Goal: Check status: Check status

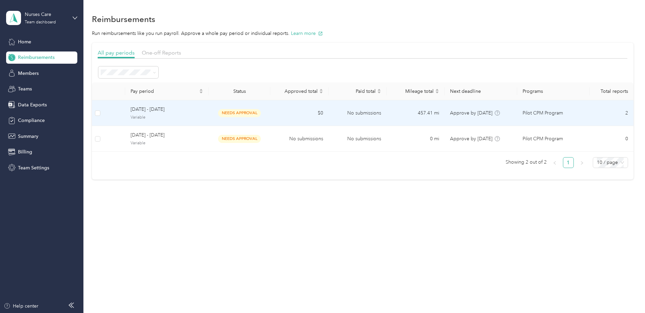
click at [145, 110] on span "[DATE] - [DATE]" at bounding box center [167, 109] width 73 height 7
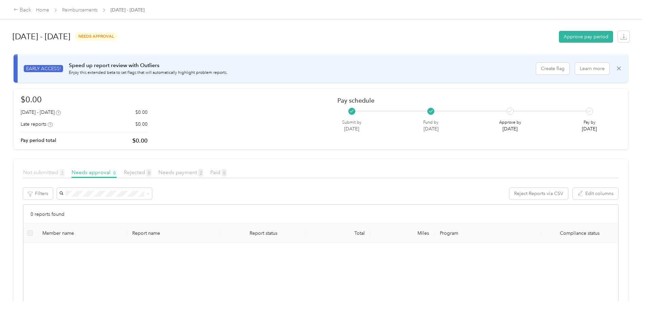
click at [38, 172] on span "Not submitted 2" at bounding box center [43, 172] width 41 height 6
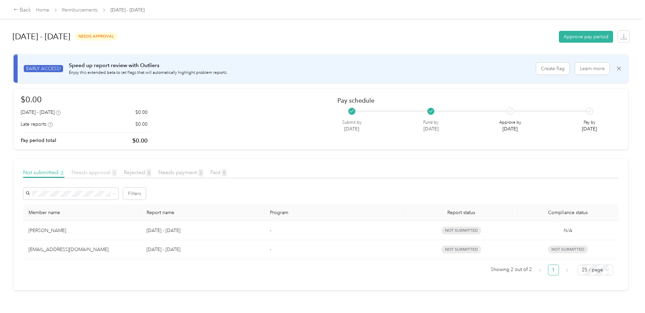
click at [88, 171] on span "Needs approval 0" at bounding box center [94, 172] width 45 height 6
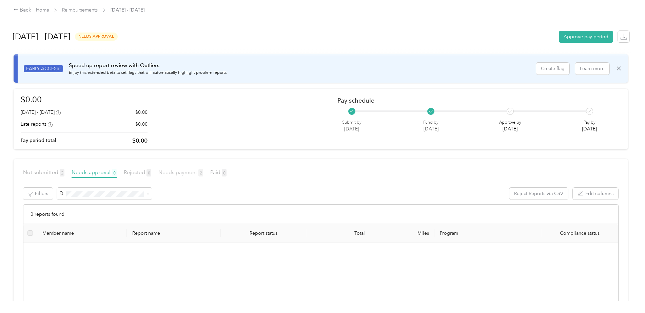
click at [177, 172] on span "Needs payment 2" at bounding box center [180, 172] width 45 height 6
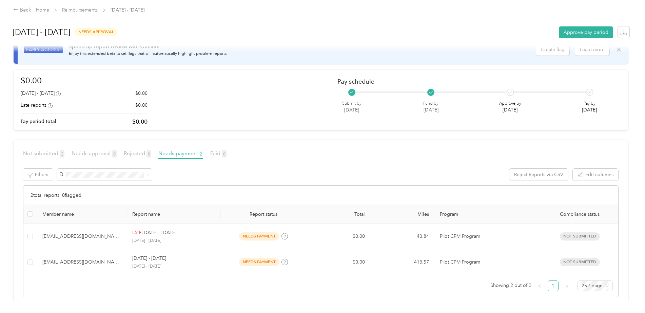
scroll to position [29, 0]
